Goal: Task Accomplishment & Management: Manage account settings

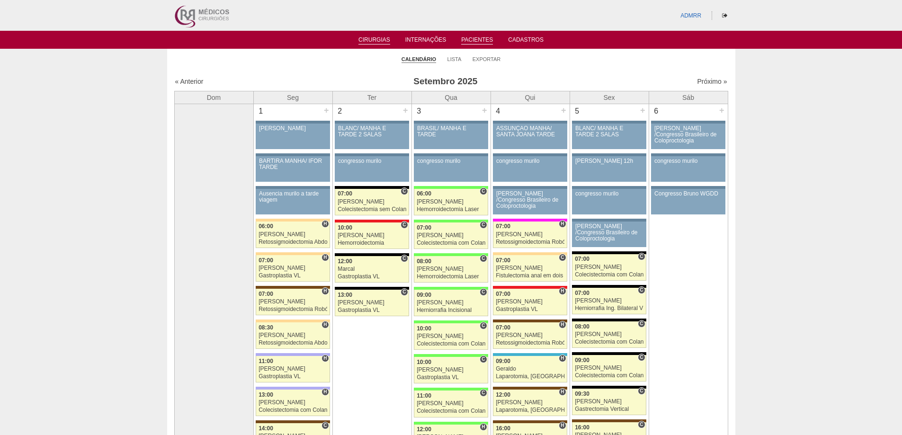
click at [481, 42] on link "Pacientes" at bounding box center [477, 40] width 32 height 8
click at [374, 43] on link "Cirurgias" at bounding box center [374, 40] width 32 height 8
click at [374, 42] on link "Cirurgias" at bounding box center [374, 40] width 32 height 8
click at [374, 43] on link "Cirurgias" at bounding box center [374, 40] width 32 height 8
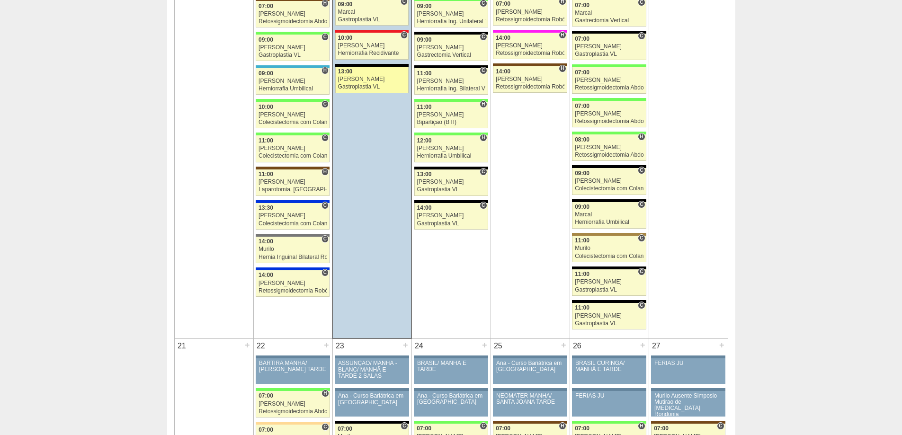
scroll to position [1041, 0]
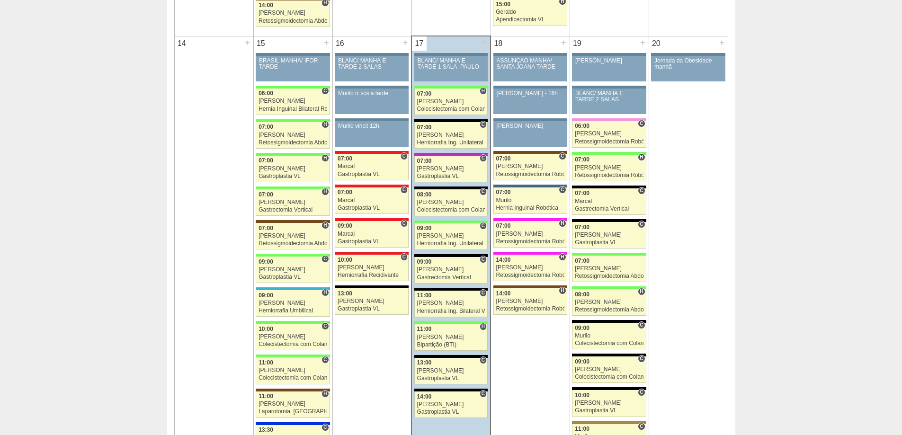
scroll to position [947, 0]
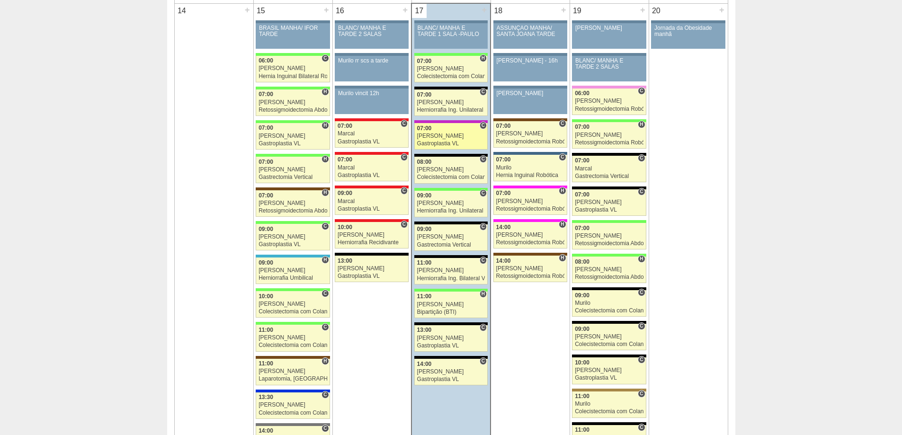
click at [425, 142] on div "Gastroplastia VL" at bounding box center [451, 144] width 68 height 6
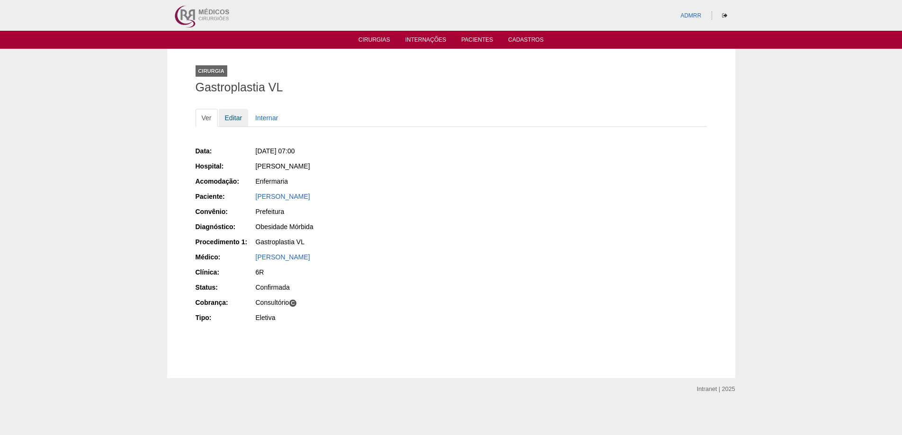
click at [230, 118] on link "Editar" at bounding box center [234, 118] width 30 height 18
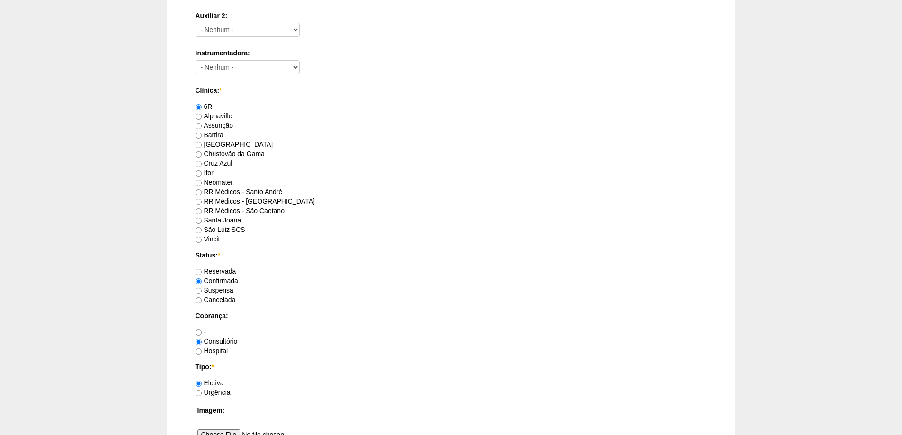
scroll to position [568, 0]
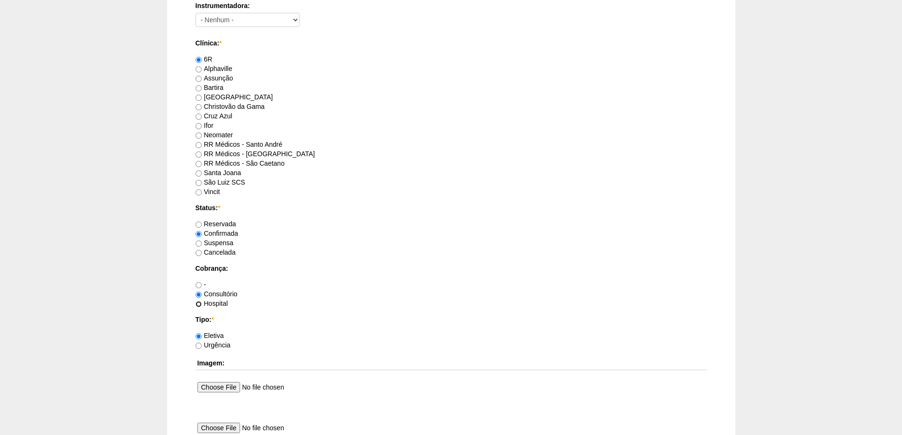
click at [197, 306] on input "Hospital" at bounding box center [198, 304] width 6 height 6
radio input "true"
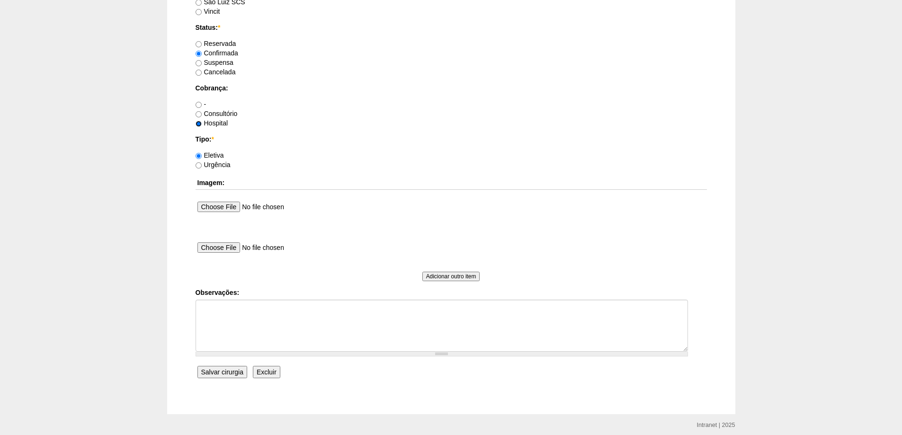
scroll to position [757, 0]
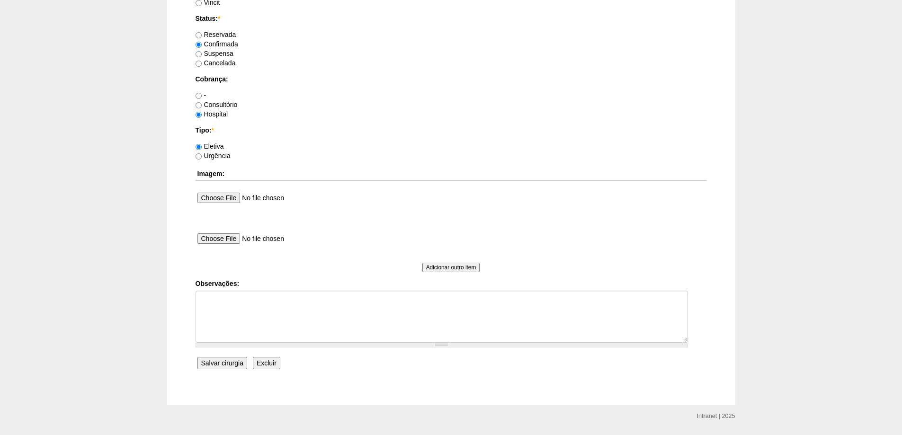
click at [214, 363] on input "Salvar cirurgia" at bounding box center [222, 363] width 50 height 12
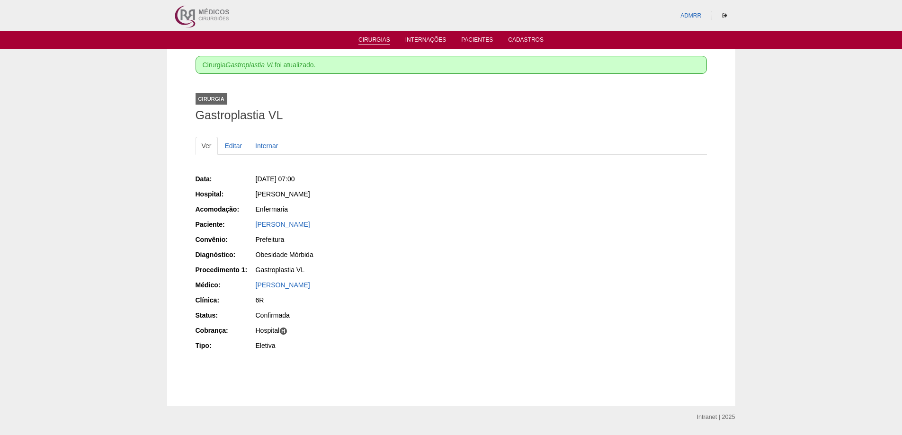
click at [366, 43] on link "Cirurgias" at bounding box center [374, 40] width 32 height 8
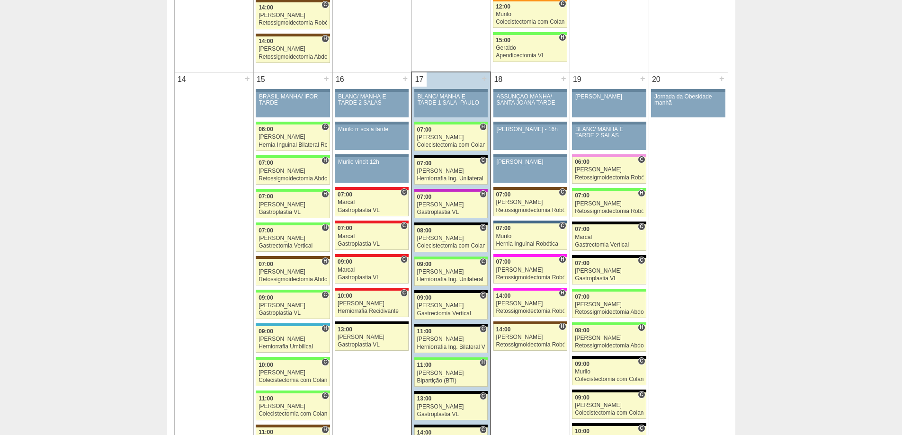
scroll to position [899, 0]
